Goal: Information Seeking & Learning: Learn about a topic

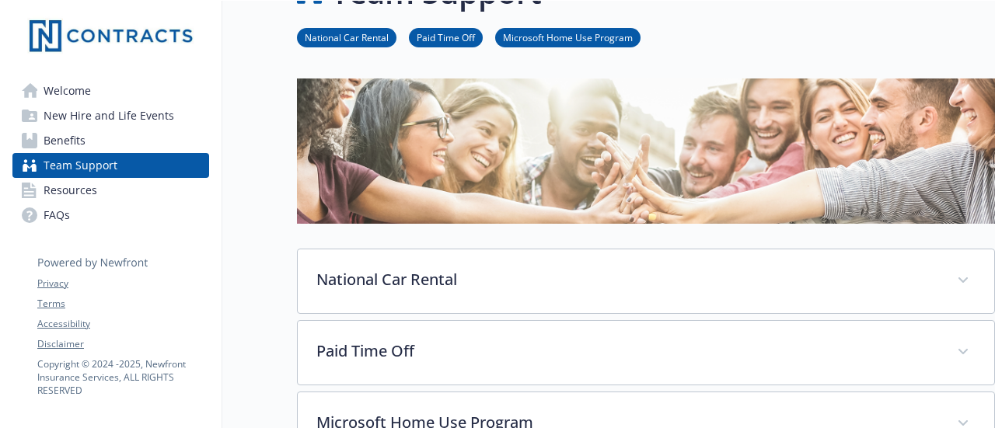
scroll to position [78, 0]
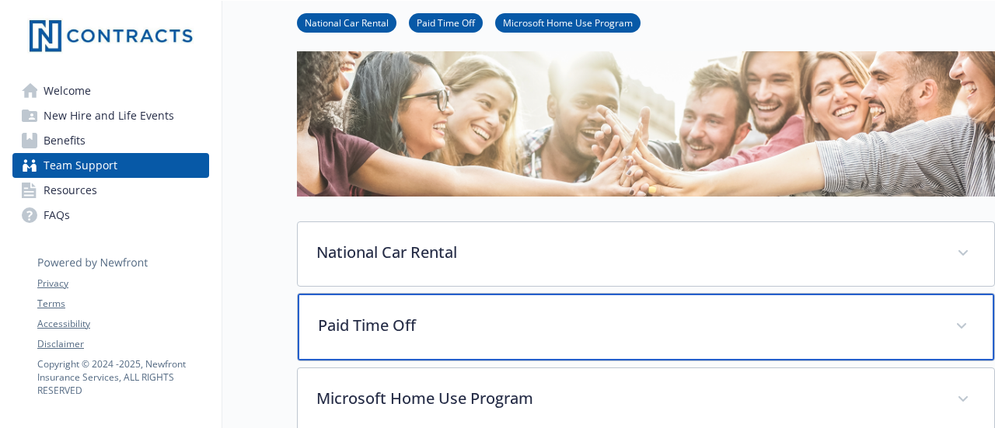
click at [337, 327] on p "Paid Time Off" at bounding box center [627, 325] width 619 height 23
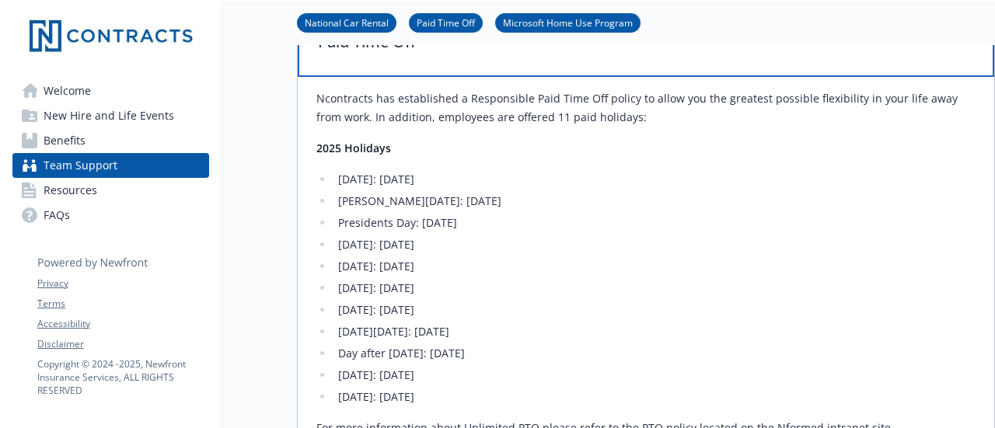
scroll to position [389, 0]
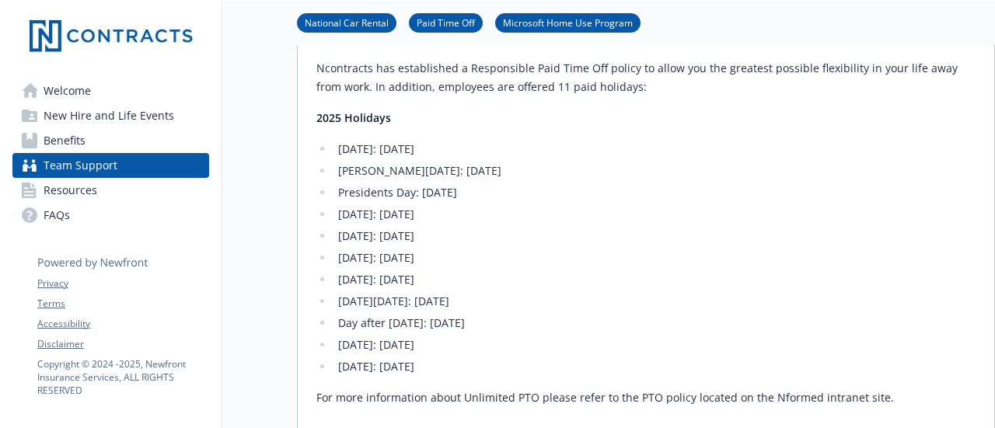
click at [678, 267] on ul "[DATE]: [DATE] [PERSON_NAME][DATE]: [DATE] Presidents Day: [DATE] [DATE]: [DATE…" at bounding box center [645, 258] width 659 height 236
